Goal: Information Seeking & Learning: Learn about a topic

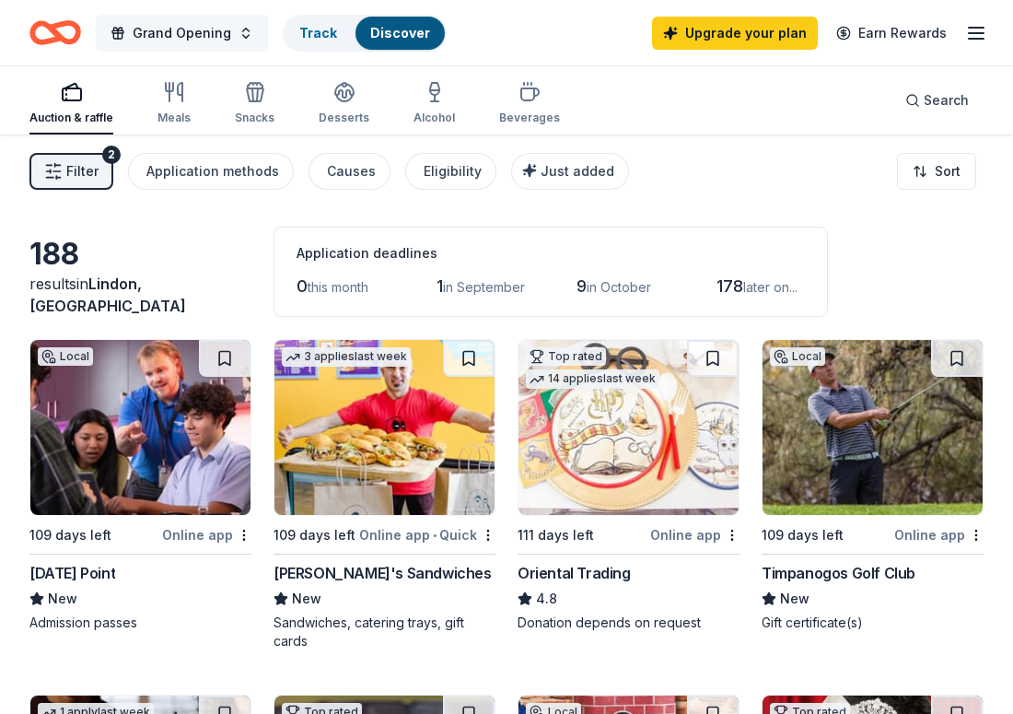
click at [236, 32] on button "Grand Opening" at bounding box center [182, 33] width 172 height 37
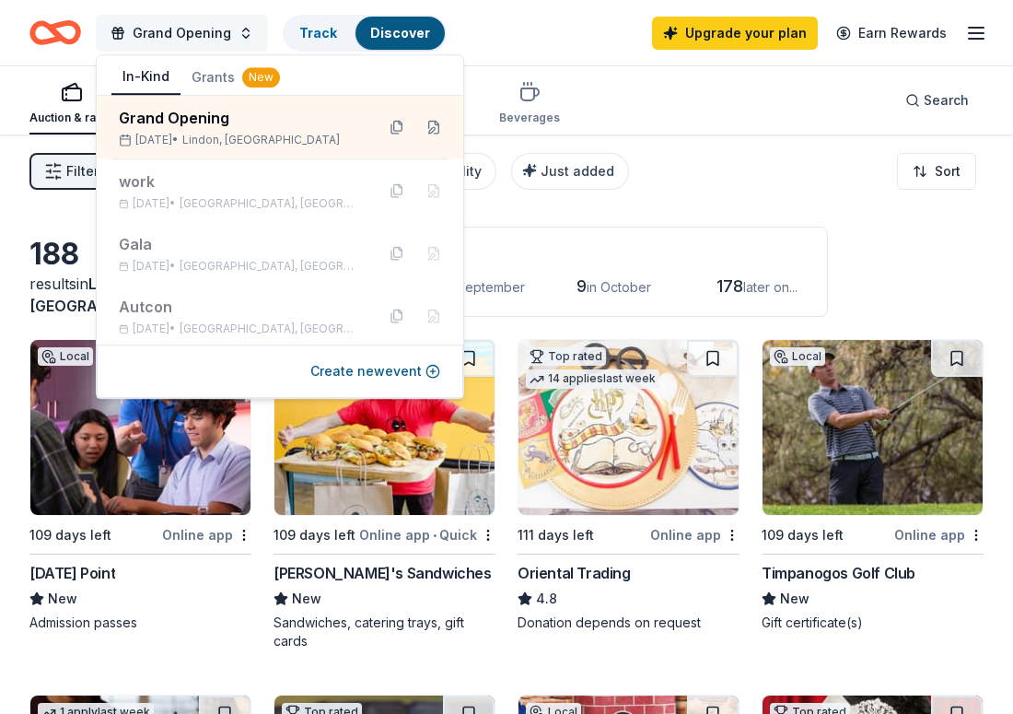
click at [236, 32] on button "Grand Opening" at bounding box center [182, 33] width 172 height 37
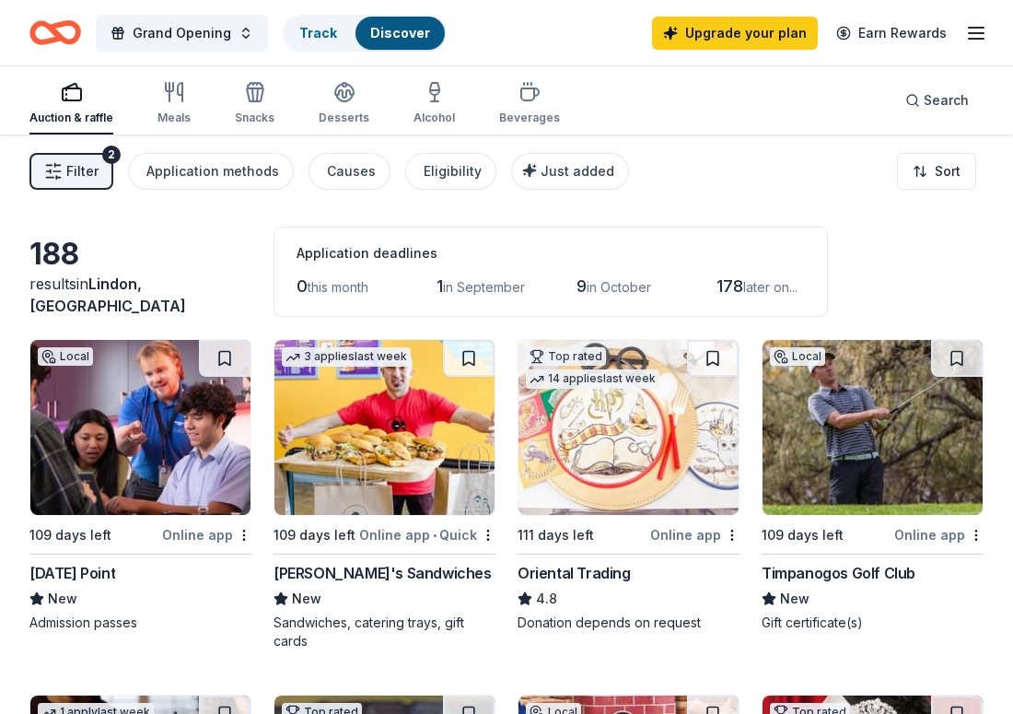
click at [89, 178] on span "Filter" at bounding box center [82, 171] width 32 height 22
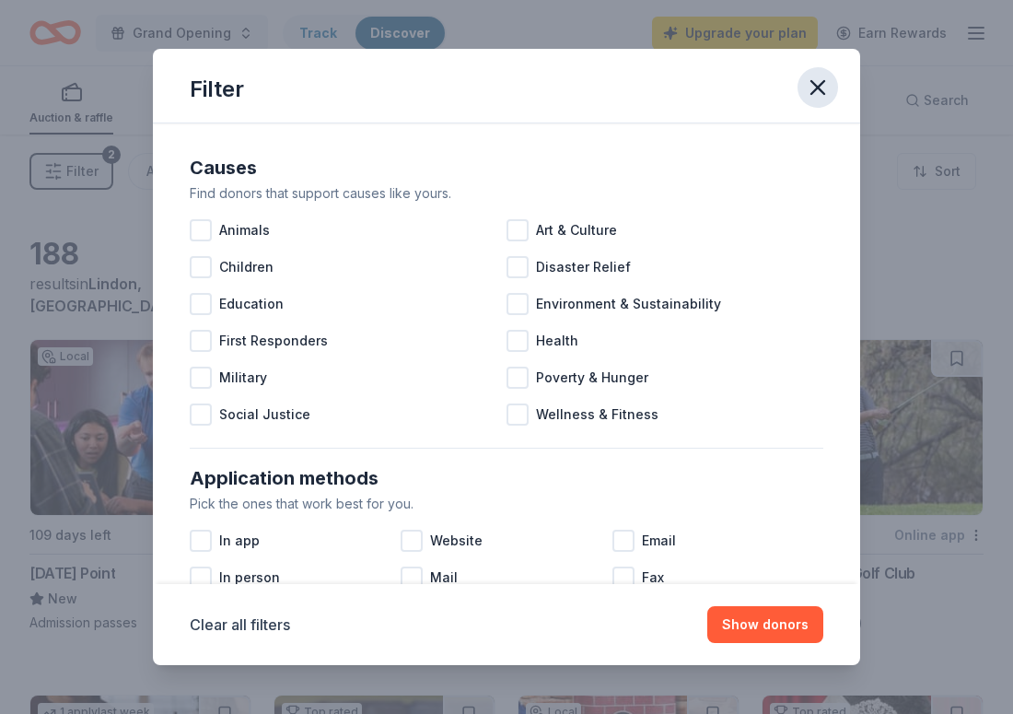
click at [830, 86] on icon "button" at bounding box center [818, 88] width 26 height 26
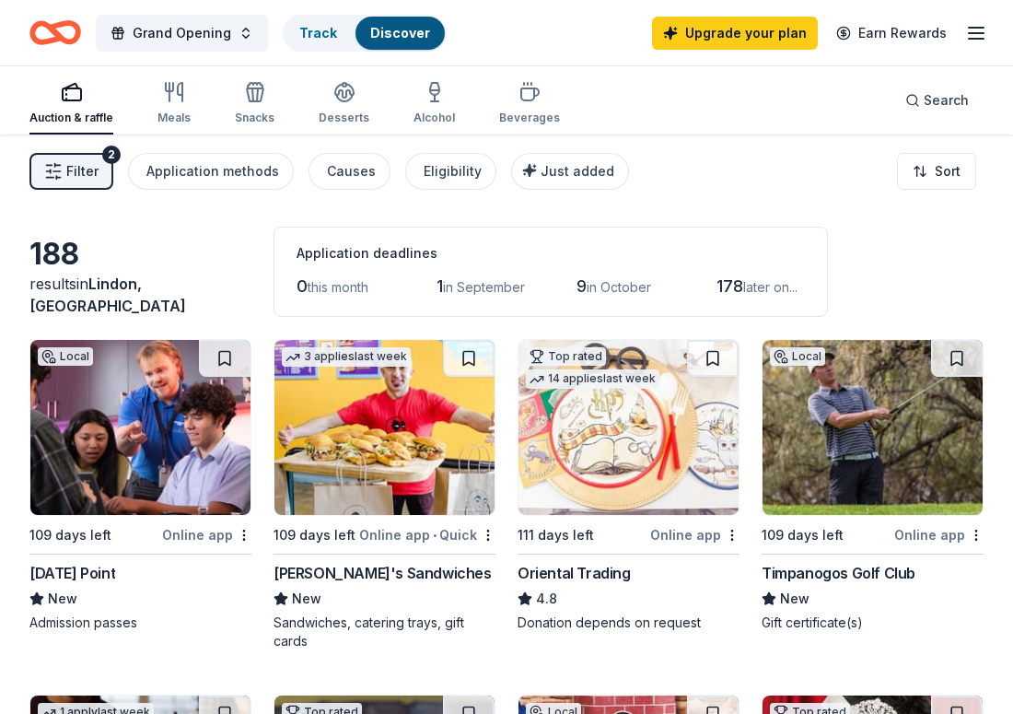
click at [969, 33] on line "button" at bounding box center [976, 33] width 15 height 0
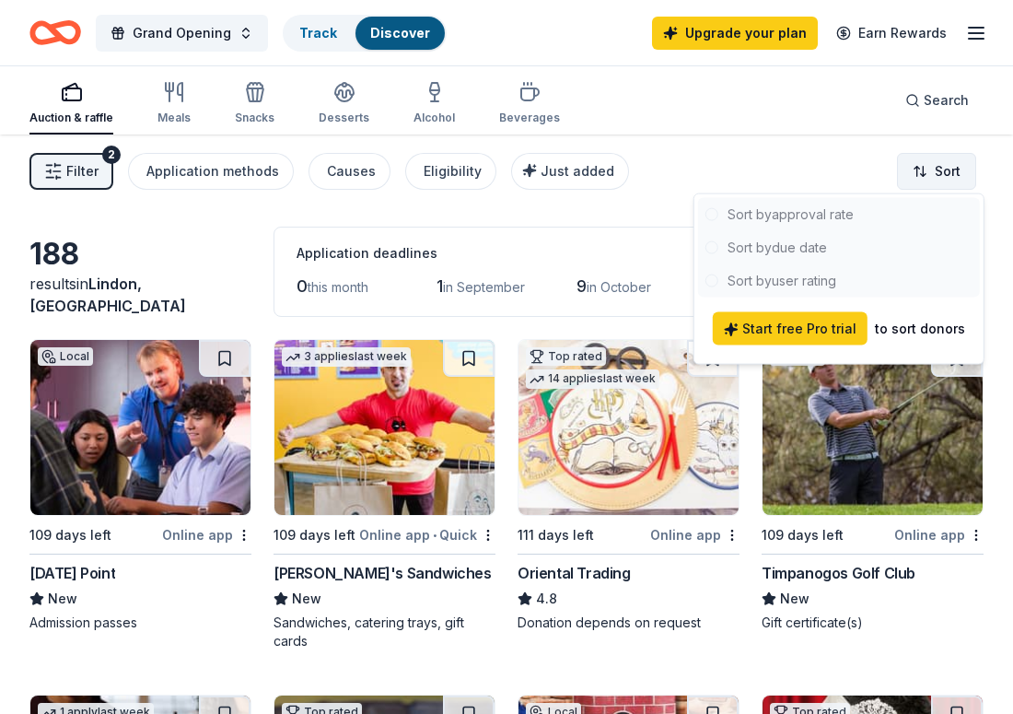
click at [926, 183] on html "Grand Opening Track Discover Upgrade your plan Earn Rewards Auction & raffle Me…" at bounding box center [506, 357] width 1013 height 714
click at [494, 225] on html "Grand Opening Track Discover Upgrade your plan Earn Rewards Auction & raffle Me…" at bounding box center [506, 357] width 1013 height 714
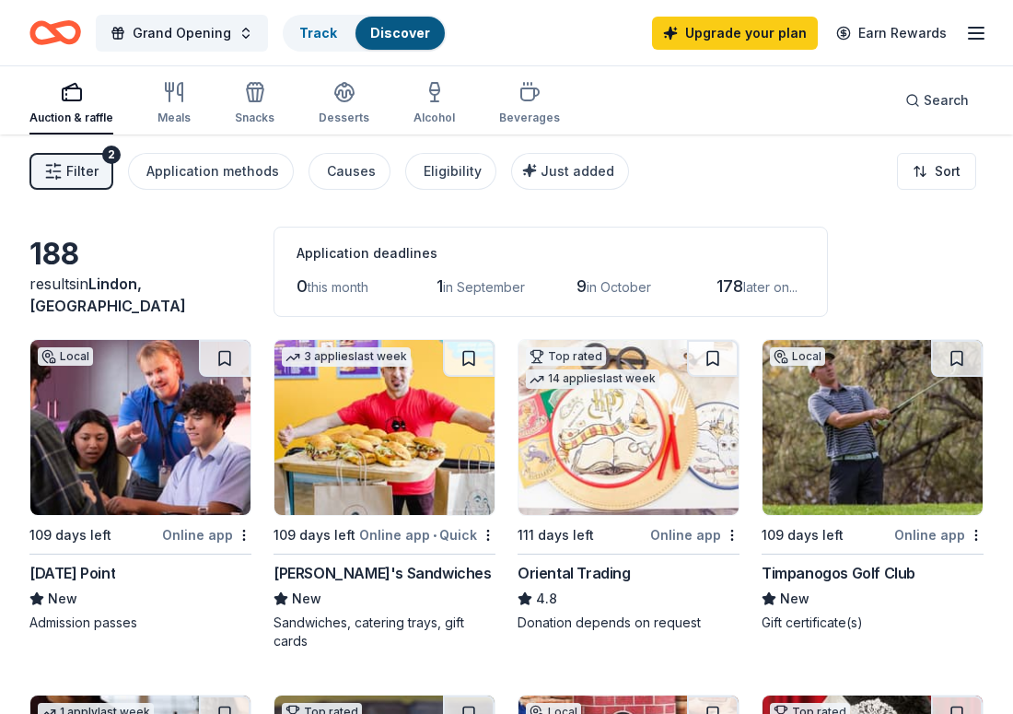
click at [63, 180] on button "Filter 2" at bounding box center [71, 171] width 84 height 37
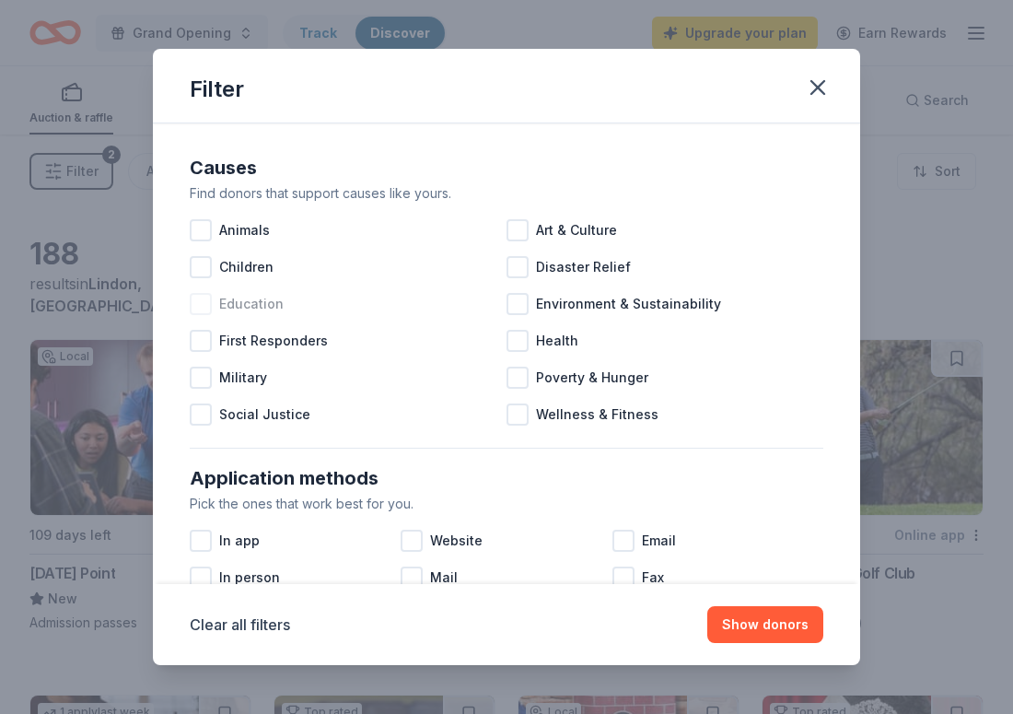
click at [203, 309] on div at bounding box center [201, 304] width 22 height 22
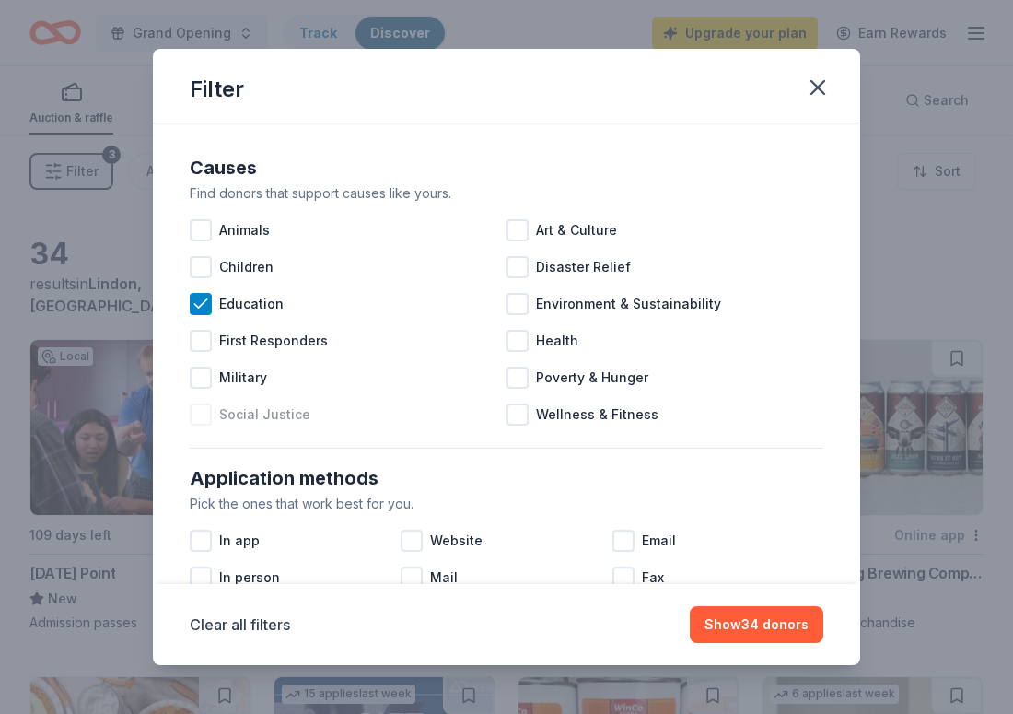
click at [216, 415] on div "Social Justice" at bounding box center [348, 414] width 317 height 37
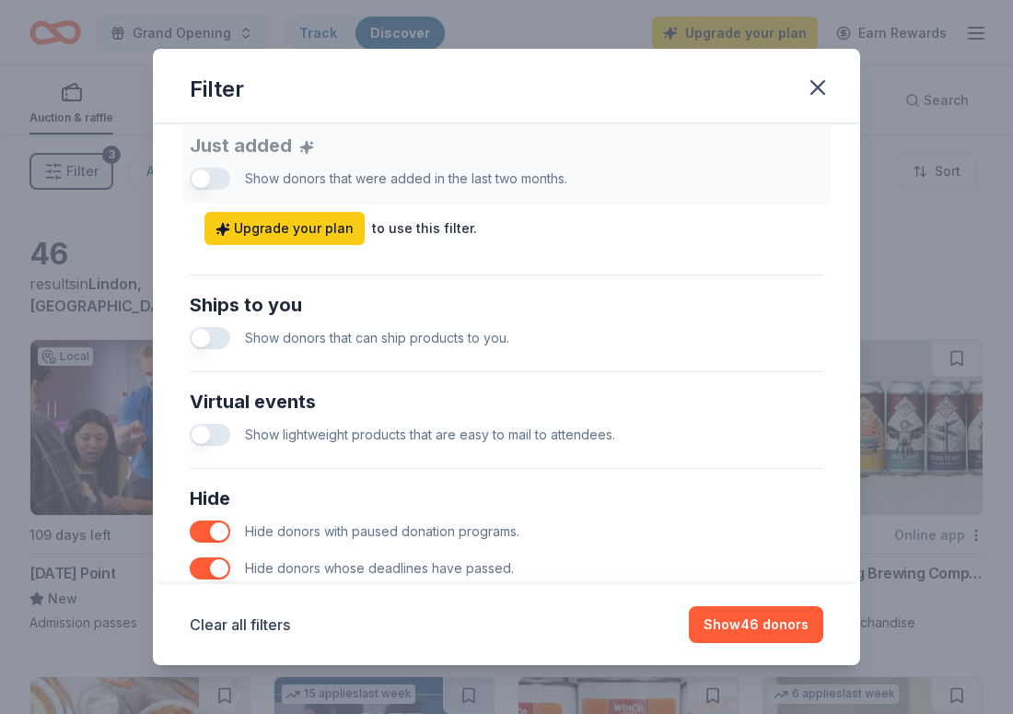
scroll to position [877, 0]
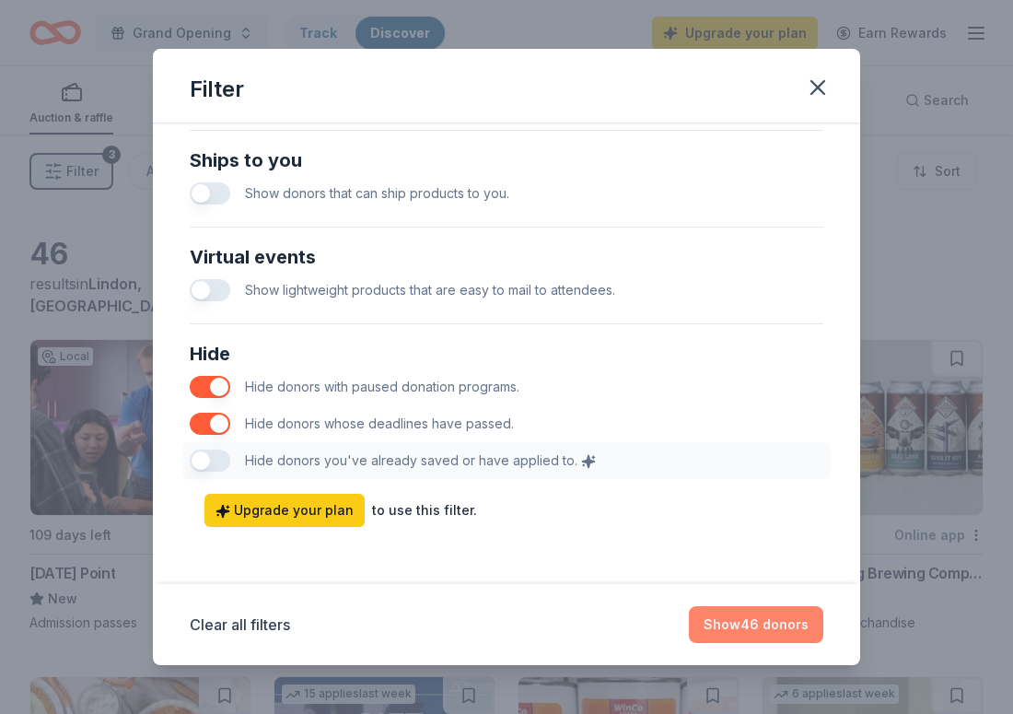
click at [778, 638] on button "Show 46 donors" at bounding box center [756, 624] width 134 height 37
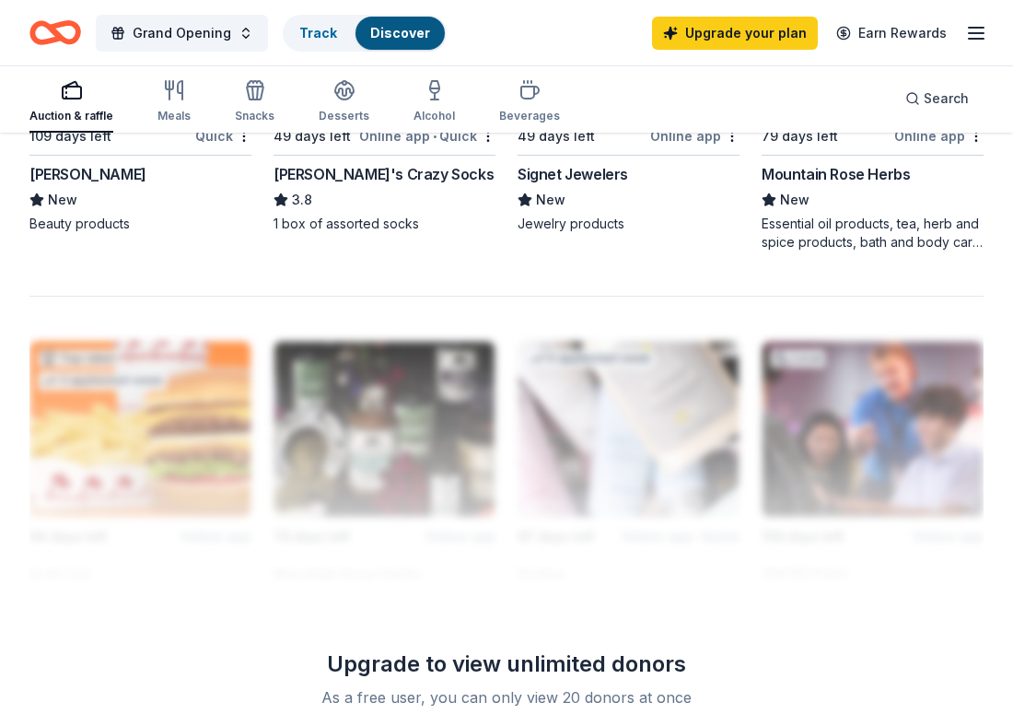
scroll to position [2121, 0]
